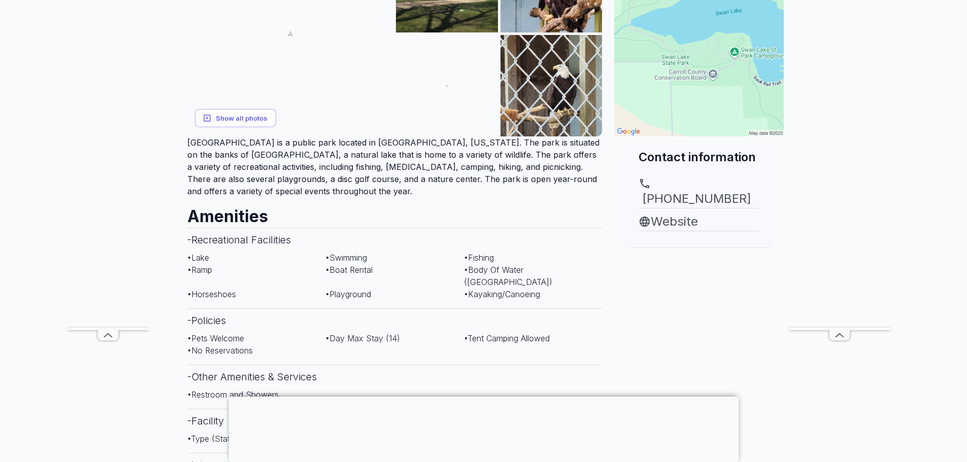
scroll to position [254, 0]
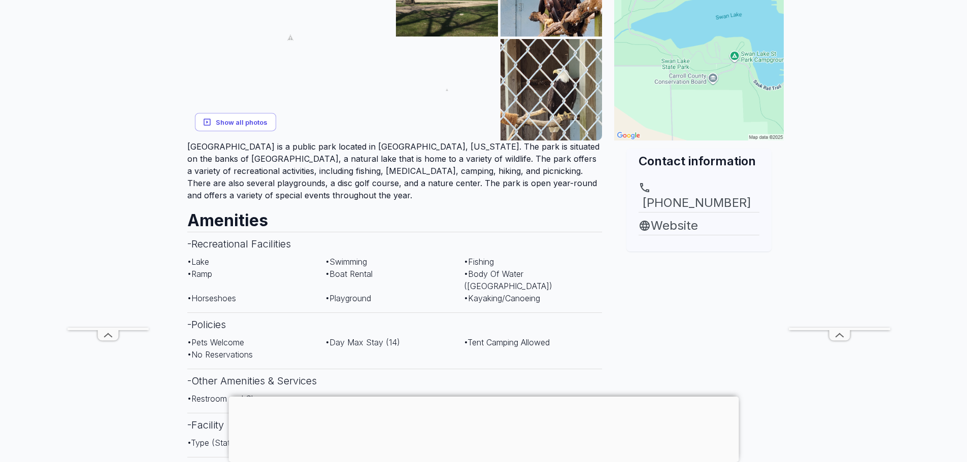
click at [262, 113] on button "Show all photos" at bounding box center [235, 122] width 81 height 19
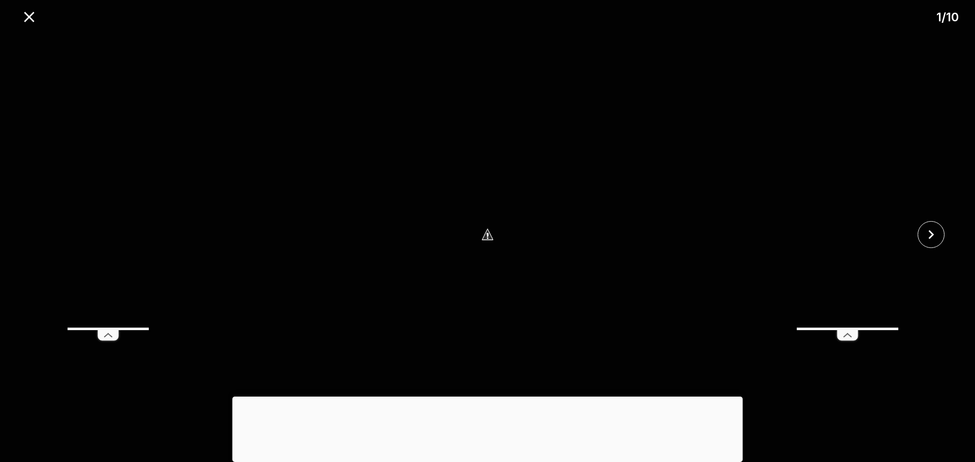
click at [113, 330] on rect at bounding box center [107, 329] width 25 height 3
click at [850, 336] on icon at bounding box center [847, 335] width 25 height 15
click at [934, 230] on icon "close" at bounding box center [931, 235] width 18 height 18
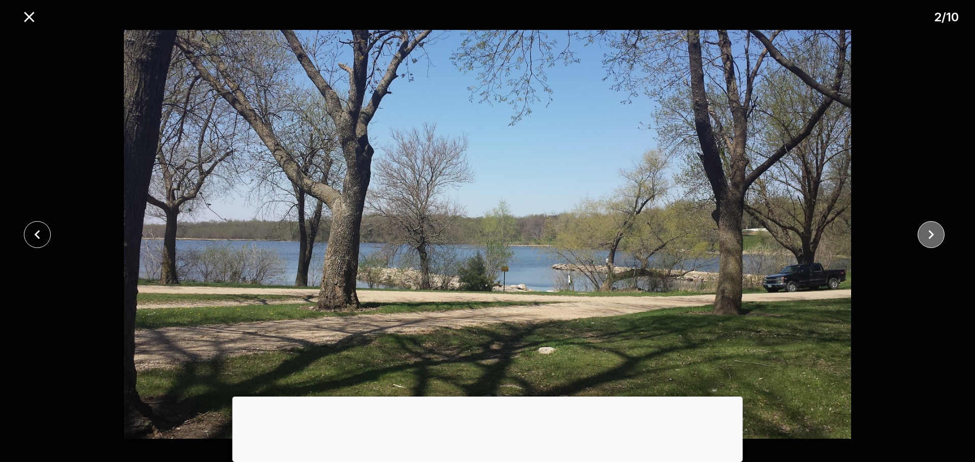
click at [932, 231] on icon "close" at bounding box center [931, 235] width 18 height 18
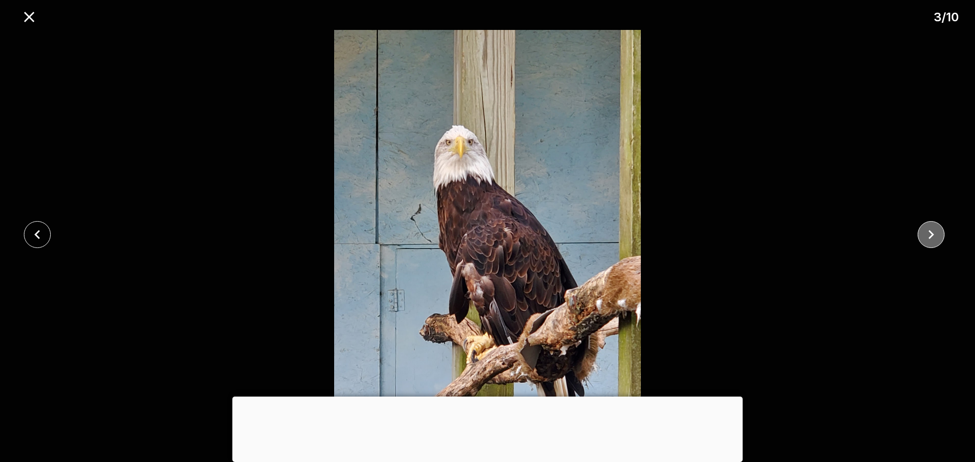
click at [932, 231] on icon "close" at bounding box center [931, 235] width 18 height 18
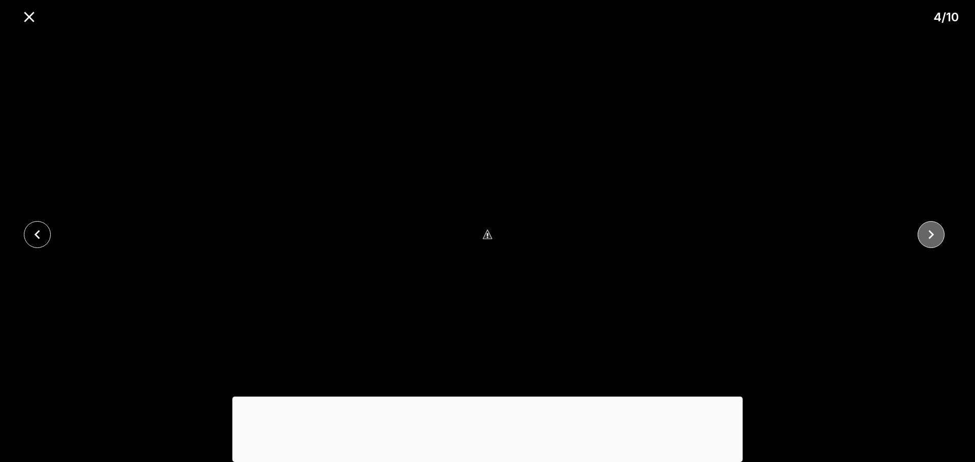
click at [932, 231] on icon "close" at bounding box center [931, 235] width 18 height 18
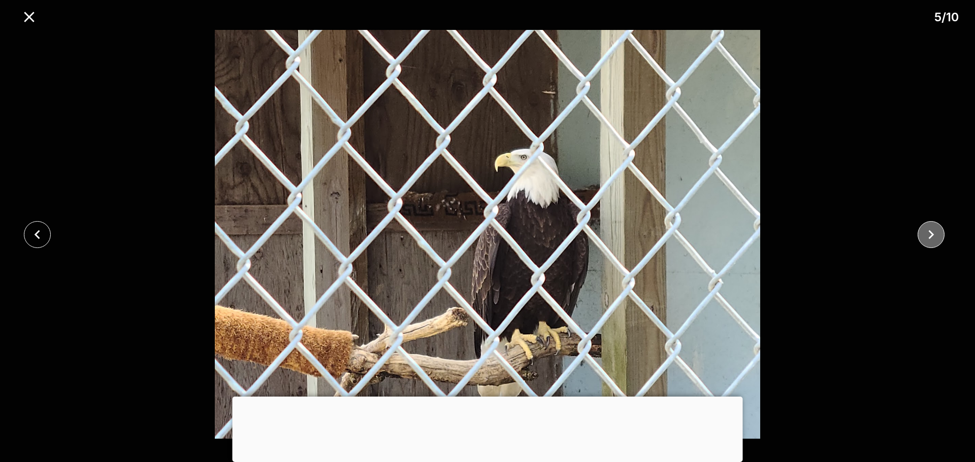
click at [932, 231] on icon "close" at bounding box center [931, 235] width 18 height 18
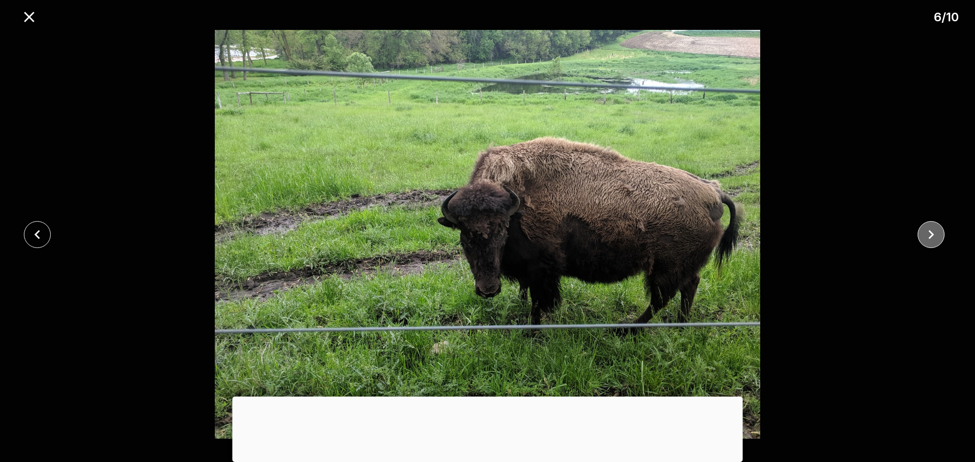
click at [932, 231] on icon "close" at bounding box center [931, 235] width 18 height 18
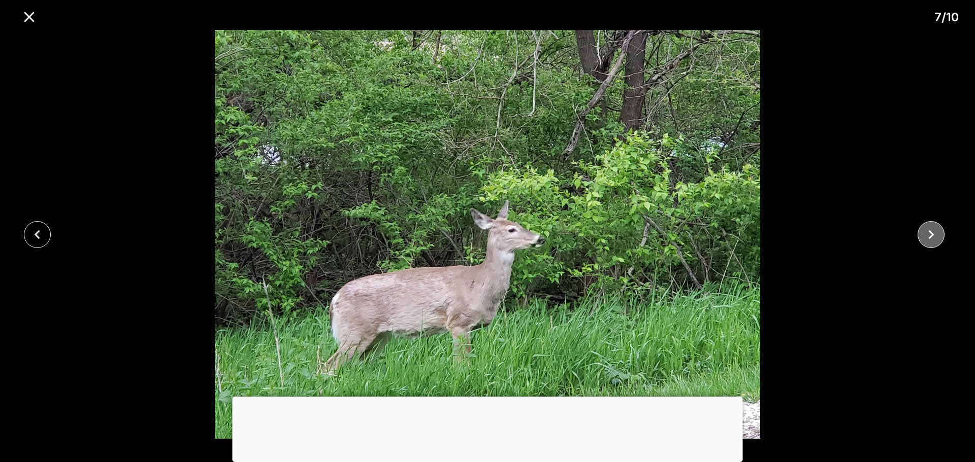
click at [932, 231] on icon "close" at bounding box center [931, 235] width 18 height 18
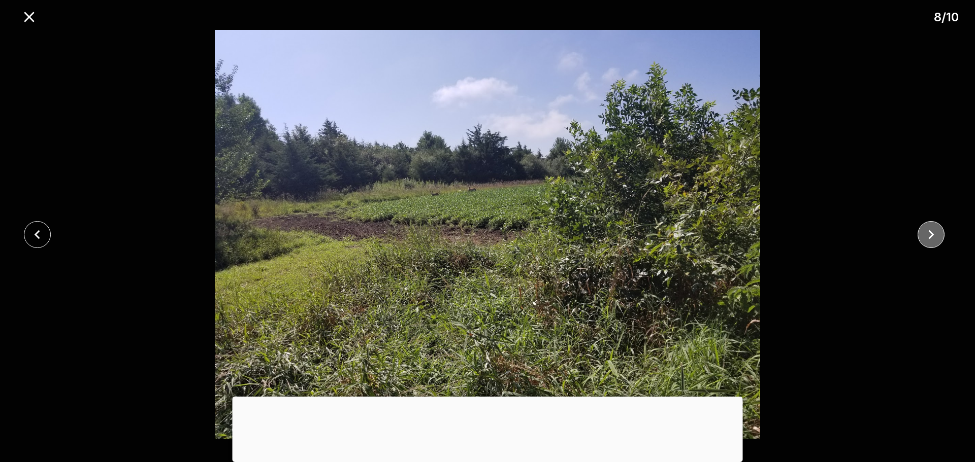
click at [932, 238] on icon "close" at bounding box center [931, 235] width 18 height 18
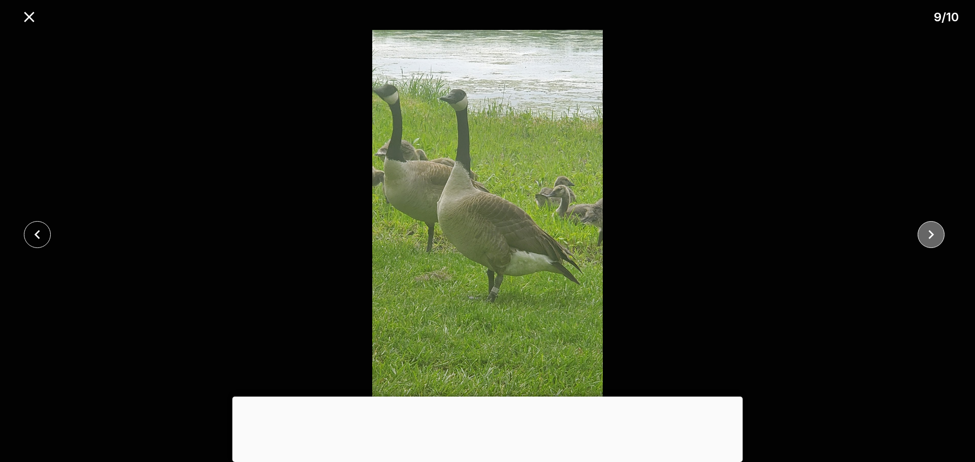
click at [932, 237] on icon "close" at bounding box center [931, 235] width 18 height 18
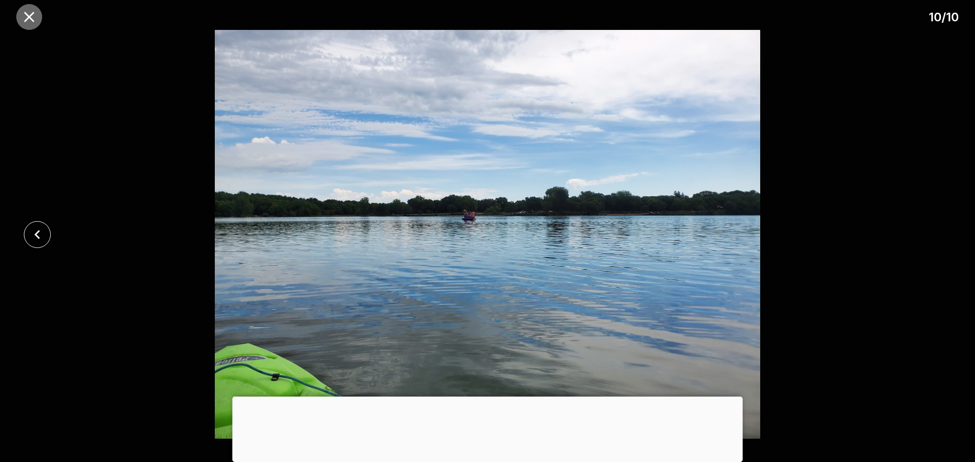
click at [28, 15] on icon "close" at bounding box center [29, 17] width 10 height 10
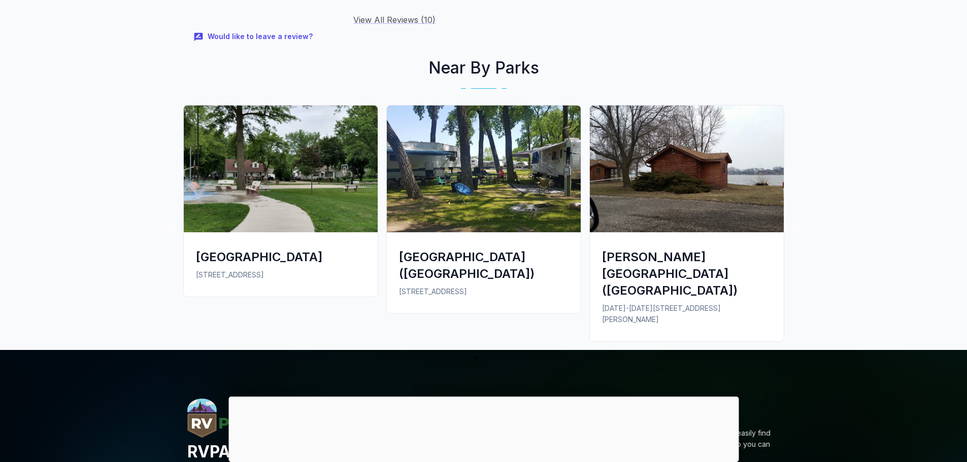
scroll to position [1421, 0]
